Goal: Register for event/course

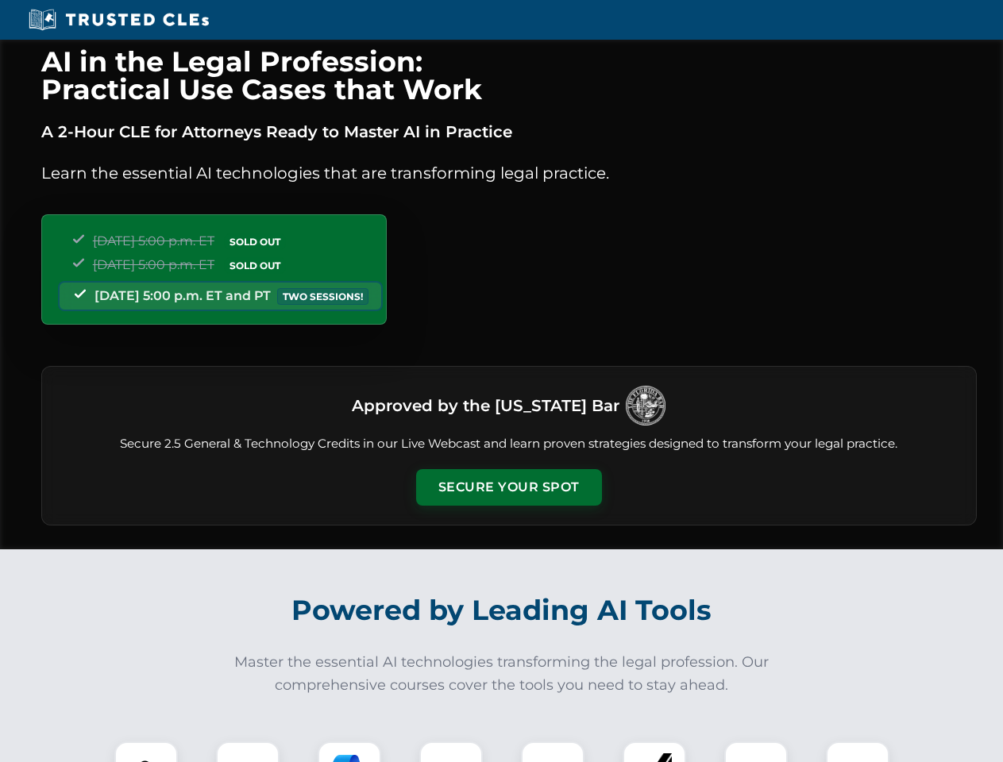
click at [508, 487] on button "Secure Your Spot" at bounding box center [509, 487] width 186 height 37
click at [146, 752] on img at bounding box center [146, 773] width 46 height 46
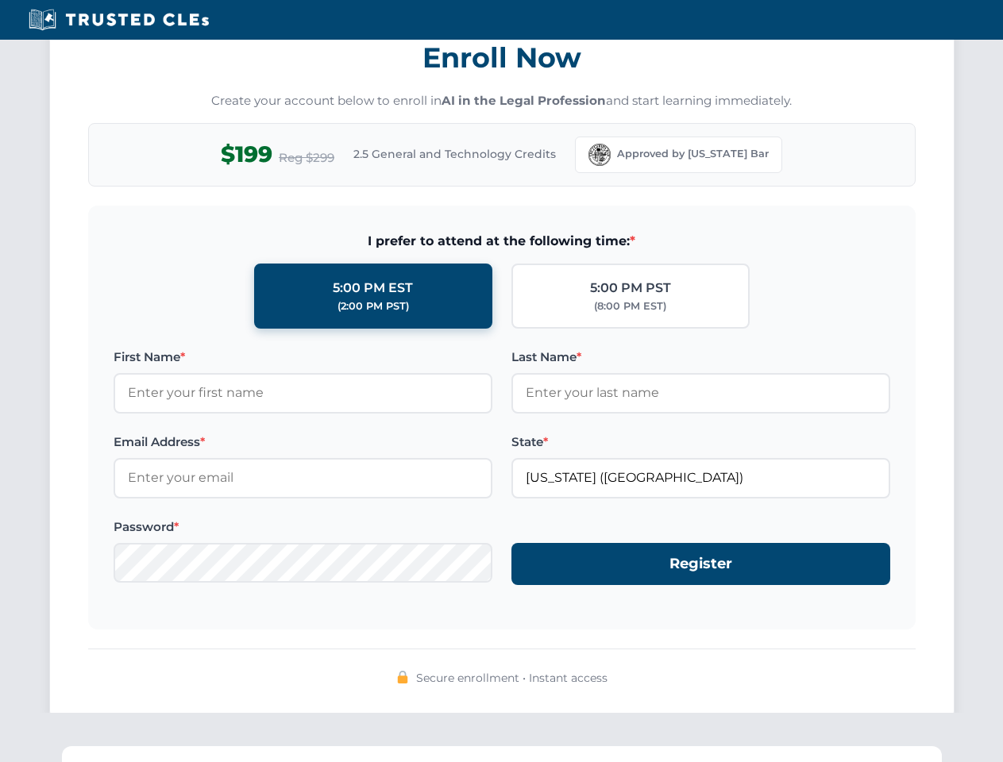
scroll to position [1558, 0]
